Goal: Task Accomplishment & Management: Manage account settings

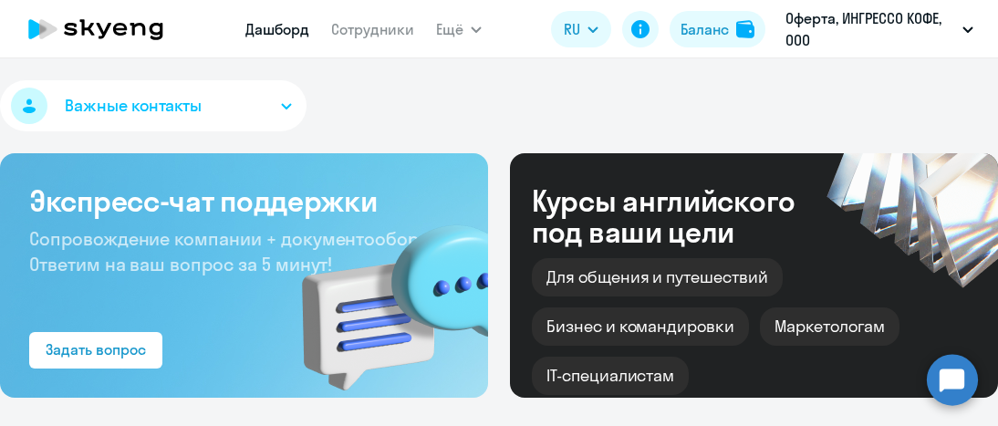
select select "30"
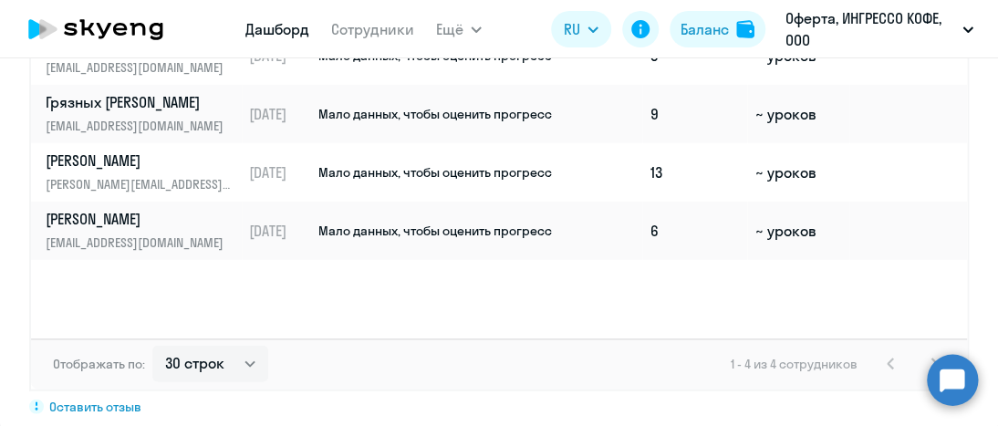
scroll to position [1277, 0]
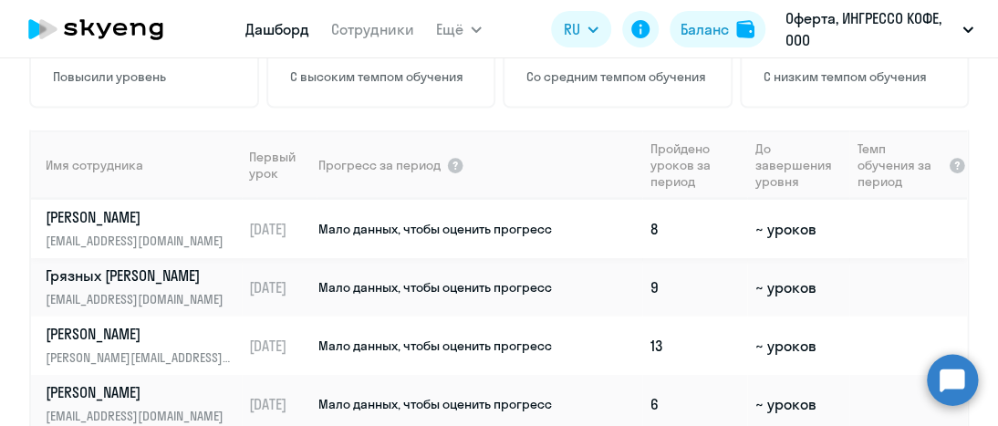
click at [127, 217] on p "[PERSON_NAME]" at bounding box center [140, 216] width 188 height 20
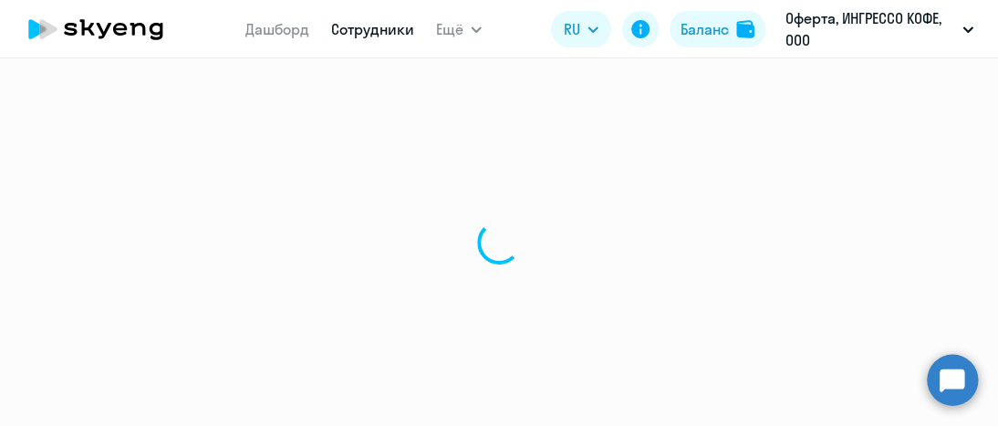
select select "english"
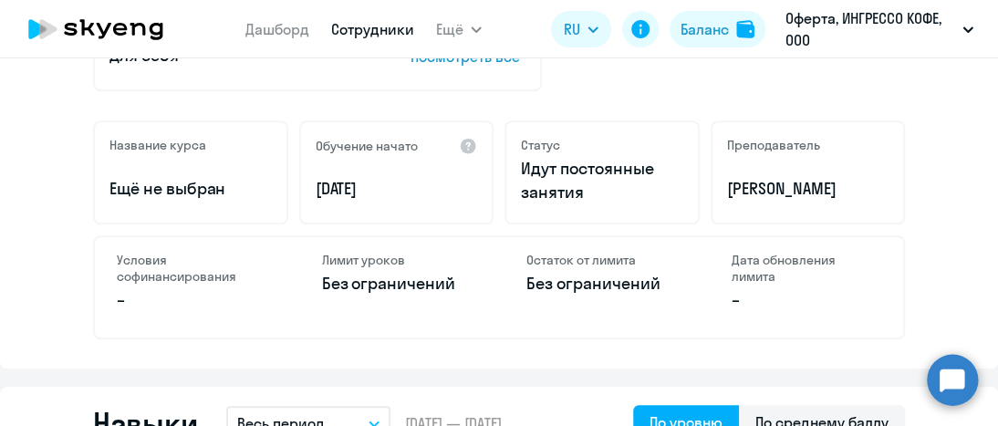
scroll to position [547, 0]
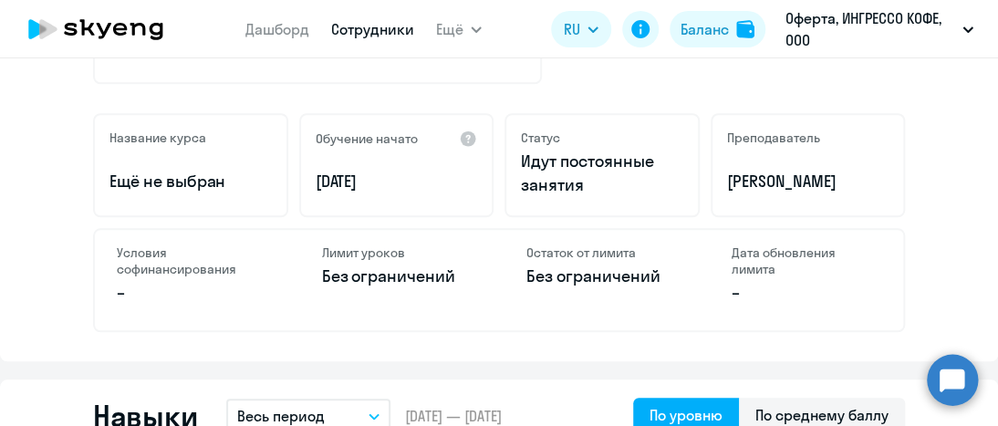
click at [412, 270] on p "Без ограничений" at bounding box center [397, 277] width 151 height 24
click at [431, 226] on div "Название курса Ещё не выбран Обучение начато [DATE] Статус Идут постоянные заня…" at bounding box center [499, 222] width 812 height 219
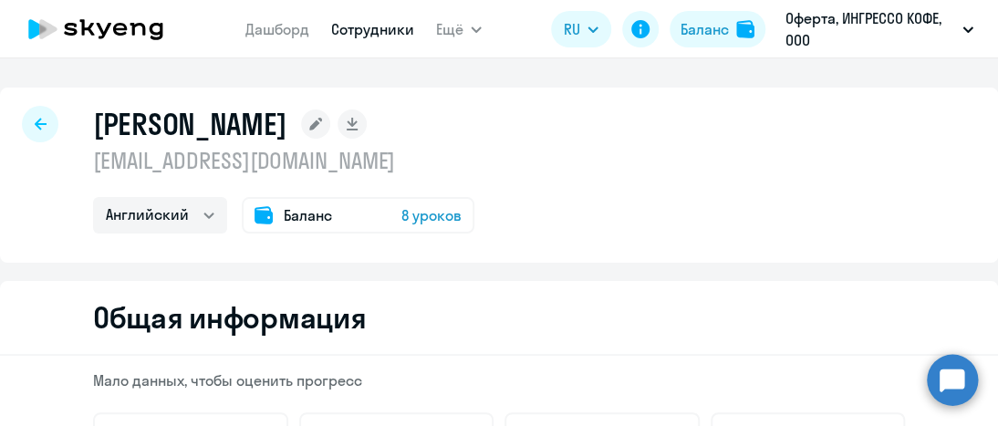
scroll to position [0, 0]
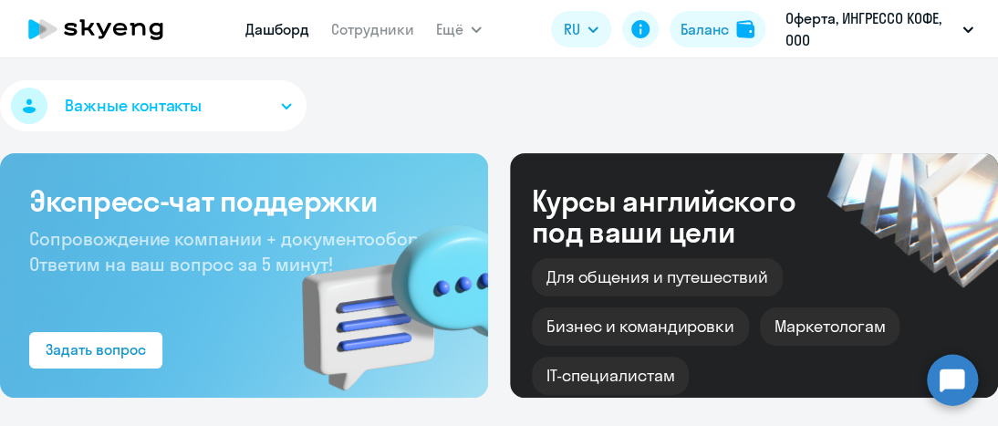
select select "30"
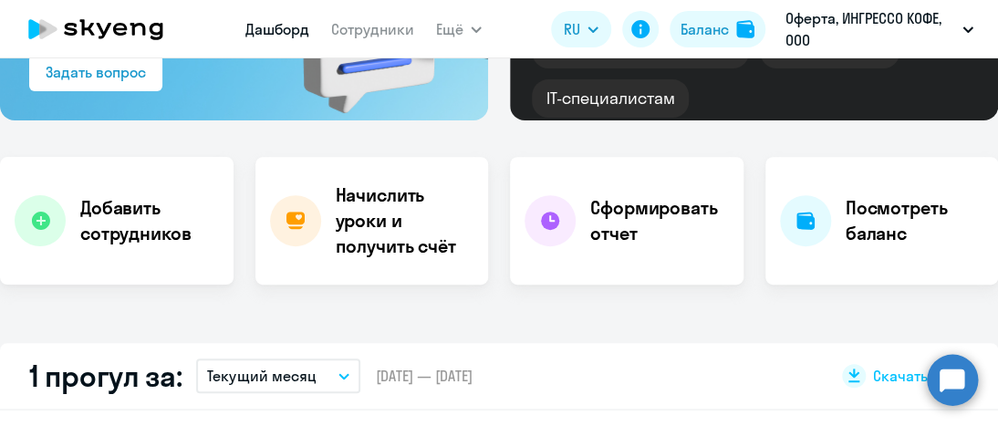
scroll to position [274, 0]
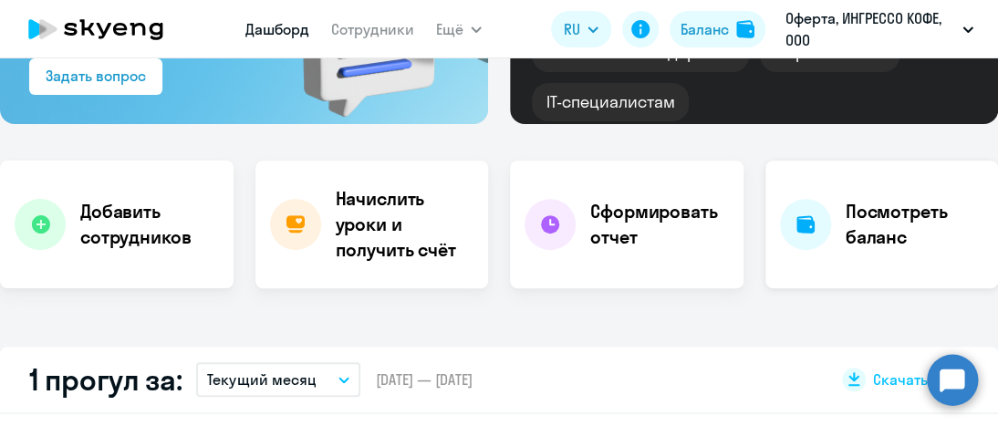
click at [856, 223] on h4 "Посмотреть баланс" at bounding box center [915, 224] width 139 height 51
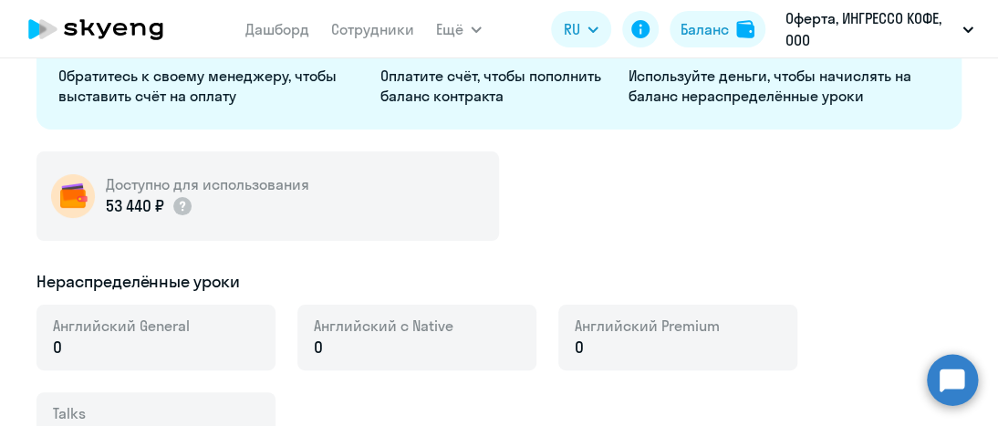
select select "english_adult_not_native_speaker"
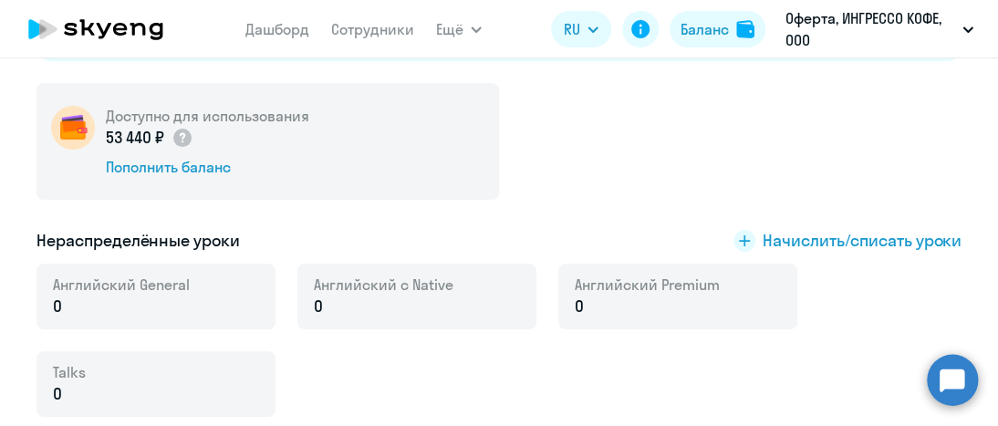
scroll to position [310, 0]
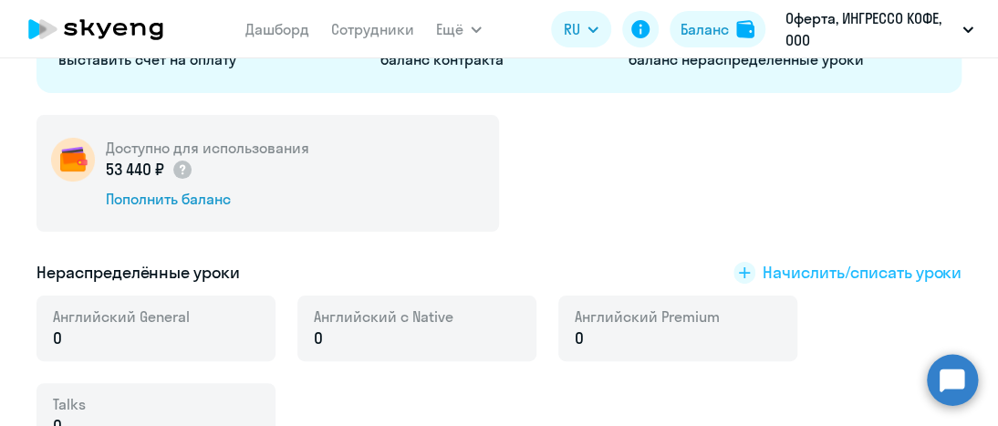
click at [810, 269] on span "Начислить/списать уроки" at bounding box center [862, 273] width 199 height 24
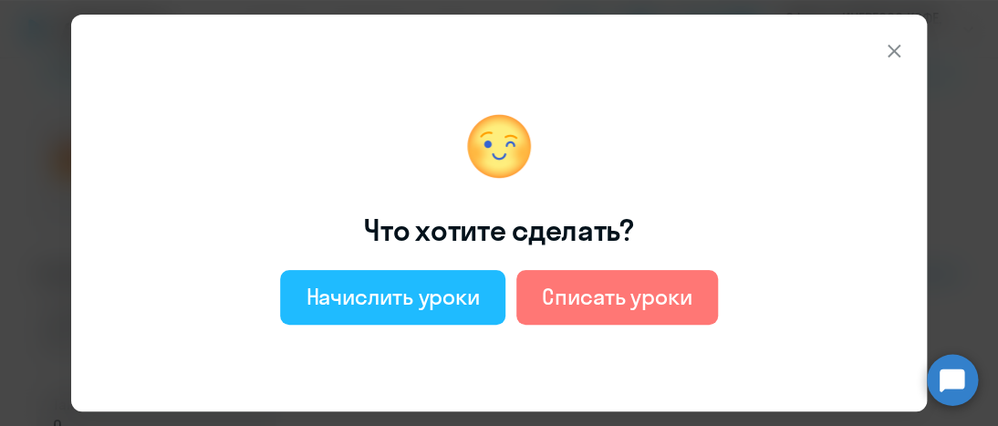
click at [412, 304] on div "Начислить уроки" at bounding box center [393, 296] width 174 height 29
select select "english_adult_not_native_speaker"
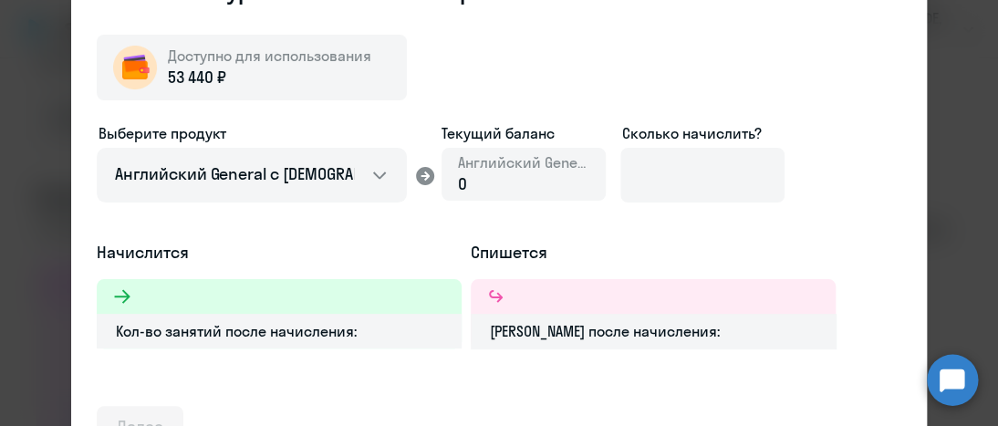
scroll to position [857, 0]
click at [235, 339] on div "Кол-во занятий после начисления:" at bounding box center [279, 331] width 365 height 35
drag, startPoint x: 146, startPoint y: 251, endPoint x: 171, endPoint y: 241, distance: 27.4
click at [146, 251] on h5 "Начислится" at bounding box center [279, 253] width 365 height 24
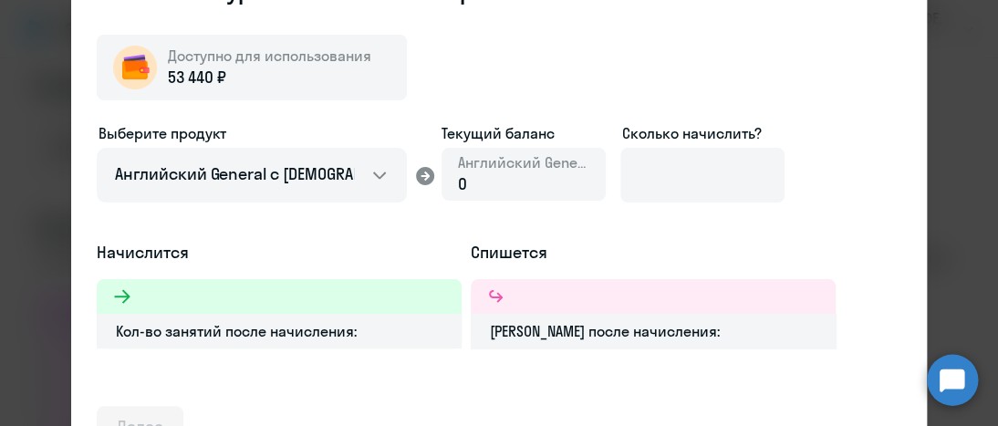
click at [501, 173] on div "0" at bounding box center [523, 184] width 131 height 24
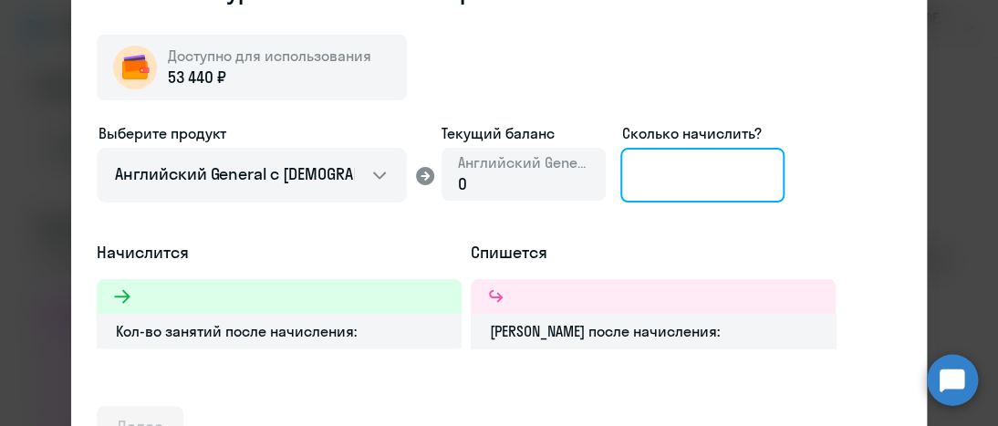
click at [685, 164] on input at bounding box center [702, 175] width 164 height 55
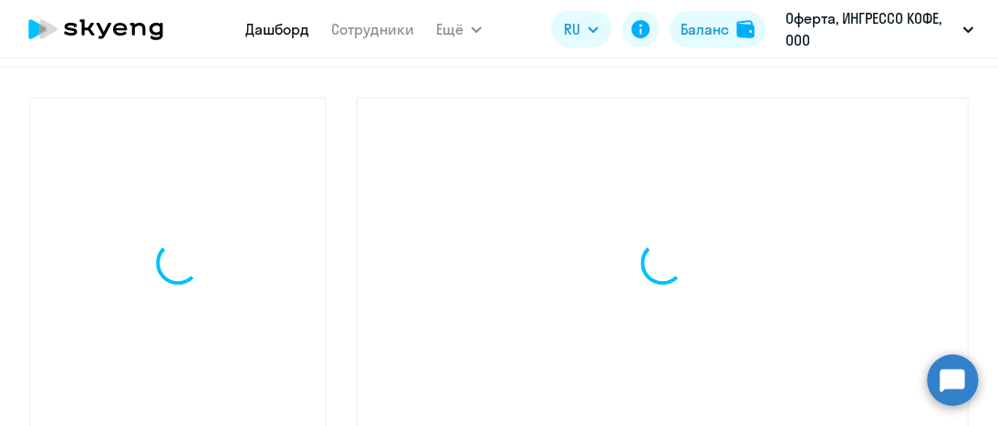
select select "30"
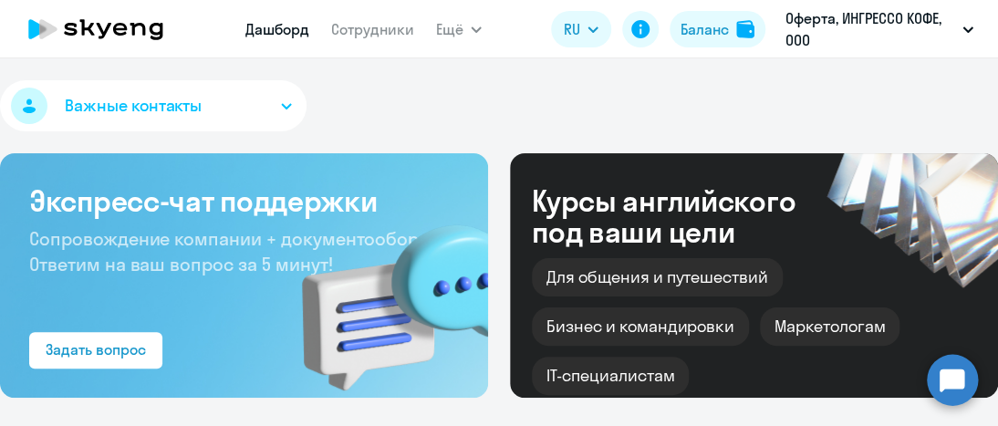
click at [99, 33] on icon at bounding box center [96, 29] width 161 height 46
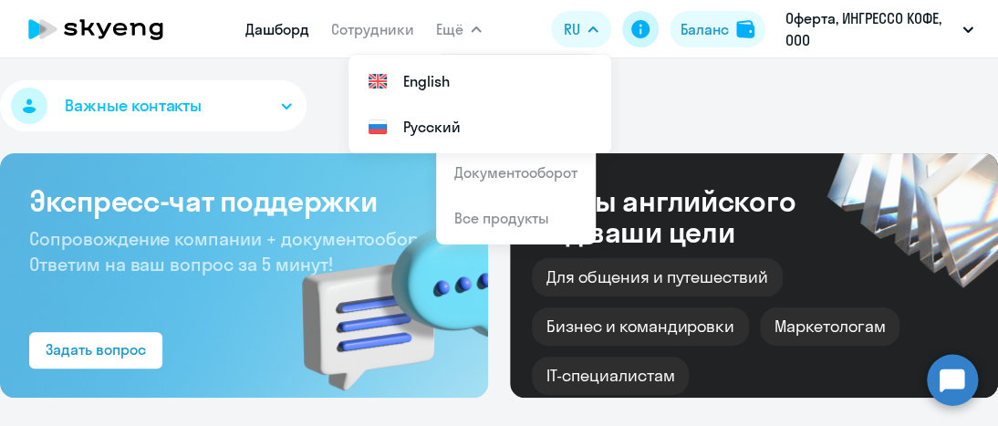
click at [645, 28] on icon at bounding box center [640, 29] width 18 height 18
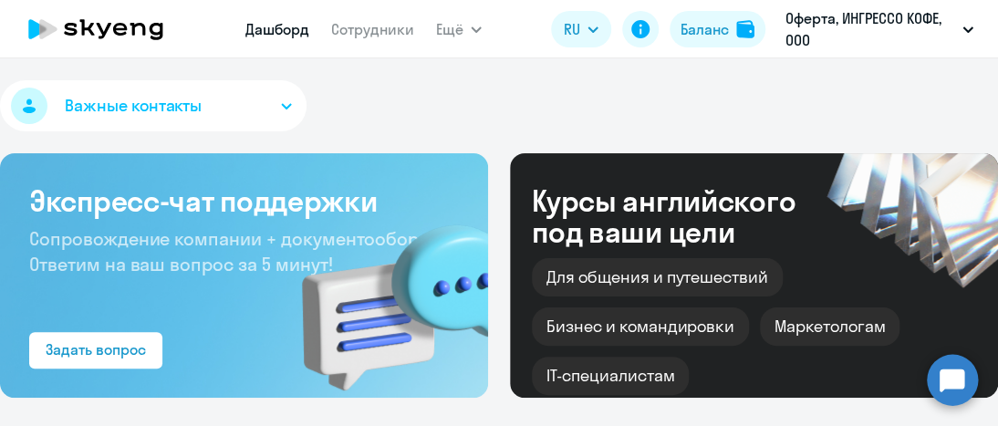
click at [84, 20] on icon at bounding box center [96, 29] width 161 height 46
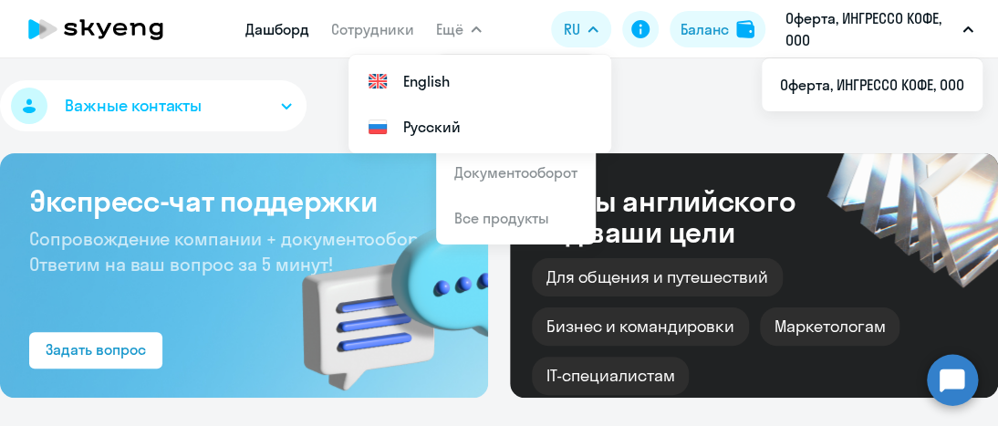
click at [48, 26] on icon at bounding box center [47, 29] width 17 height 20
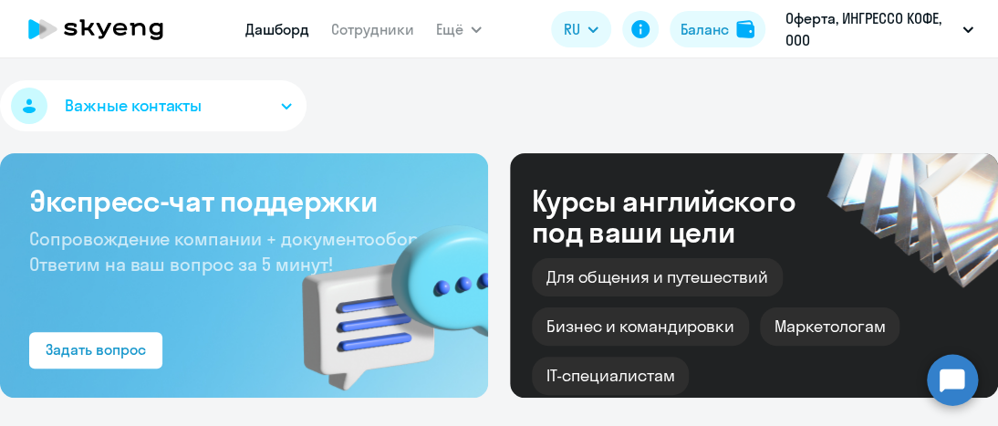
click at [35, 23] on icon at bounding box center [37, 29] width 18 height 20
